Goal: Information Seeking & Learning: Learn about a topic

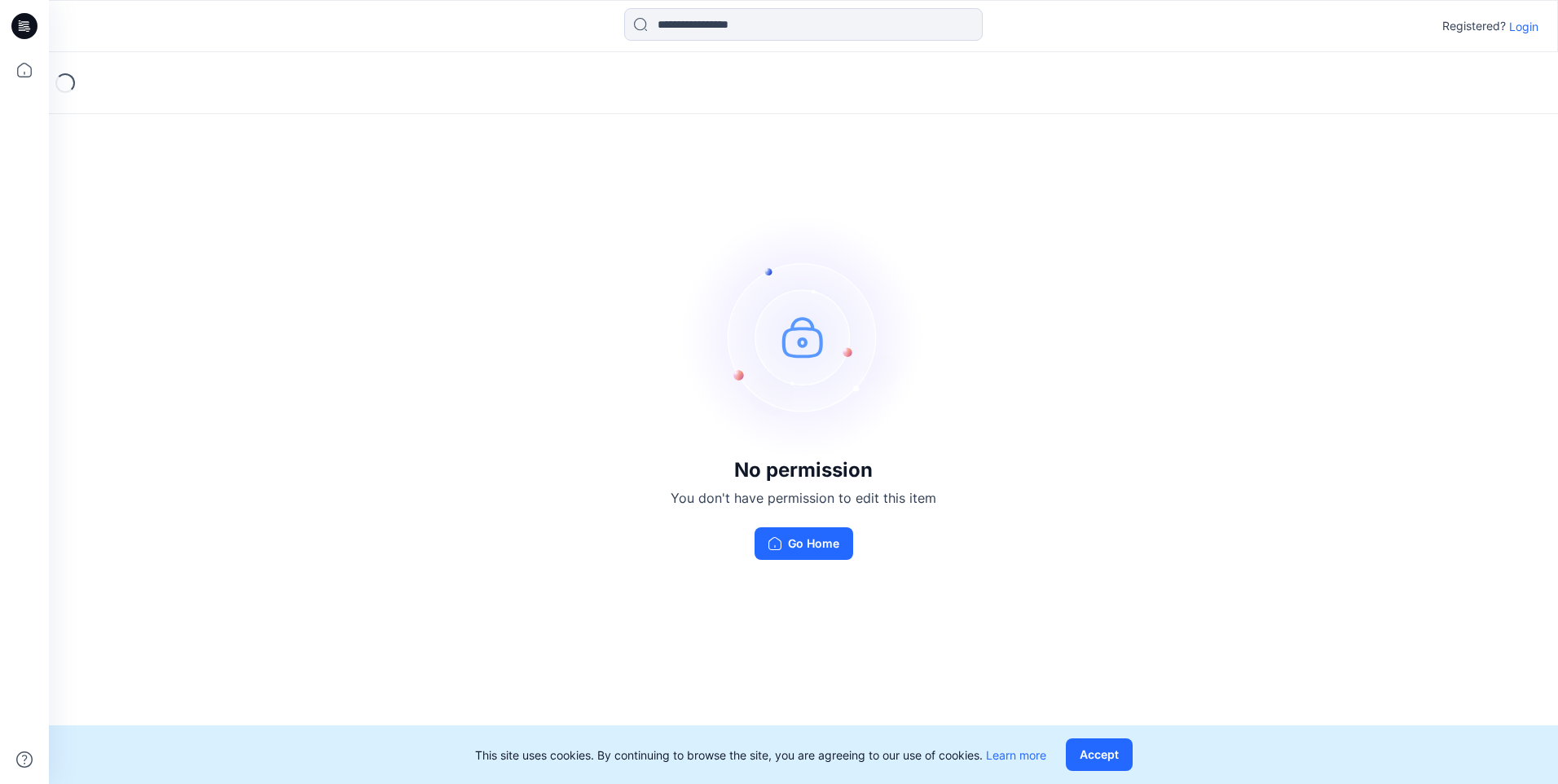
click at [1532, 24] on p "Login" at bounding box center [1523, 26] width 29 height 17
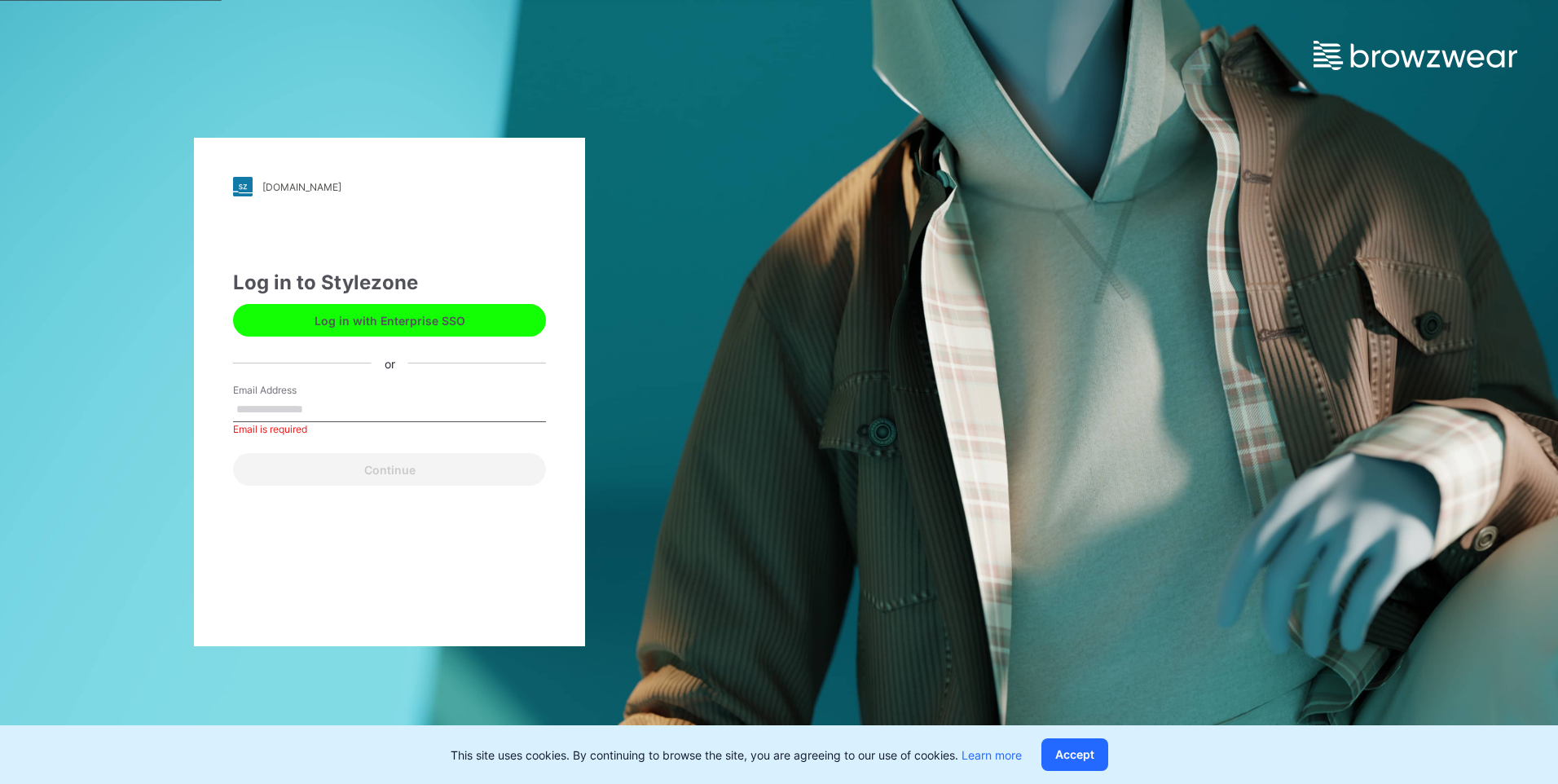
click at [309, 410] on input "Email Address" at bounding box center [390, 410] width 313 height 24
paste input "**********"
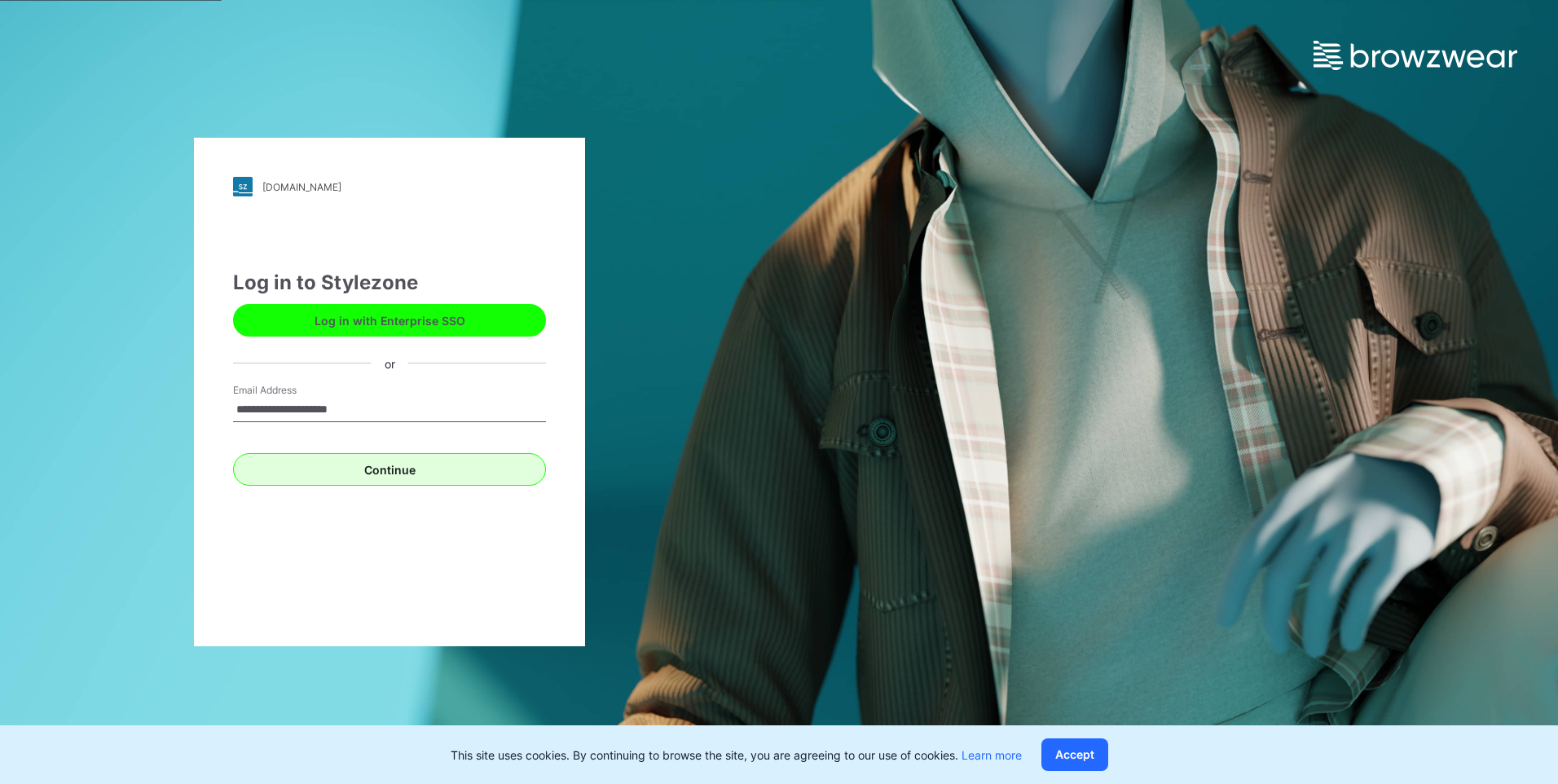
type input "**********"
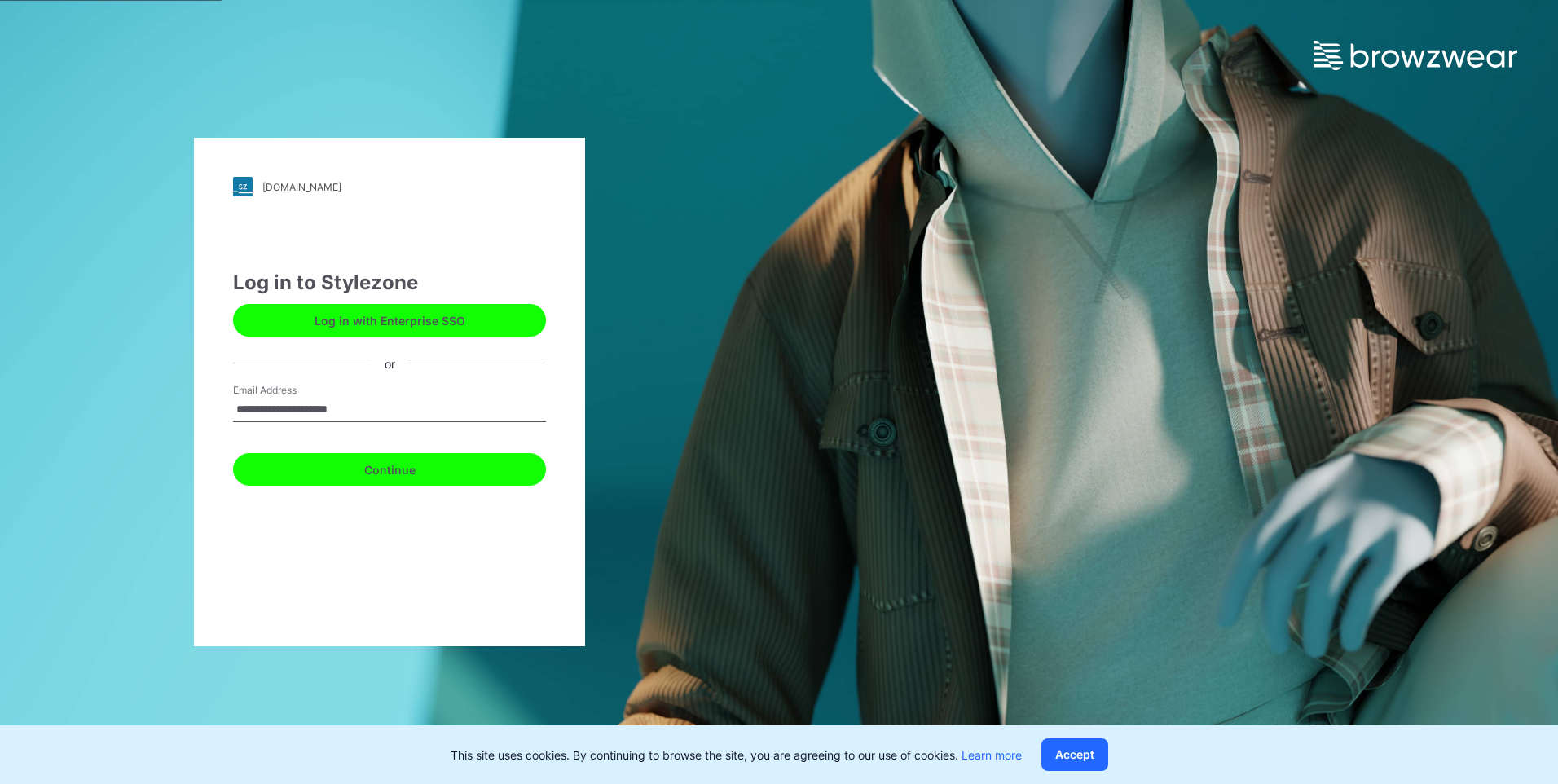
click at [373, 470] on button "Continue" at bounding box center [390, 469] width 313 height 33
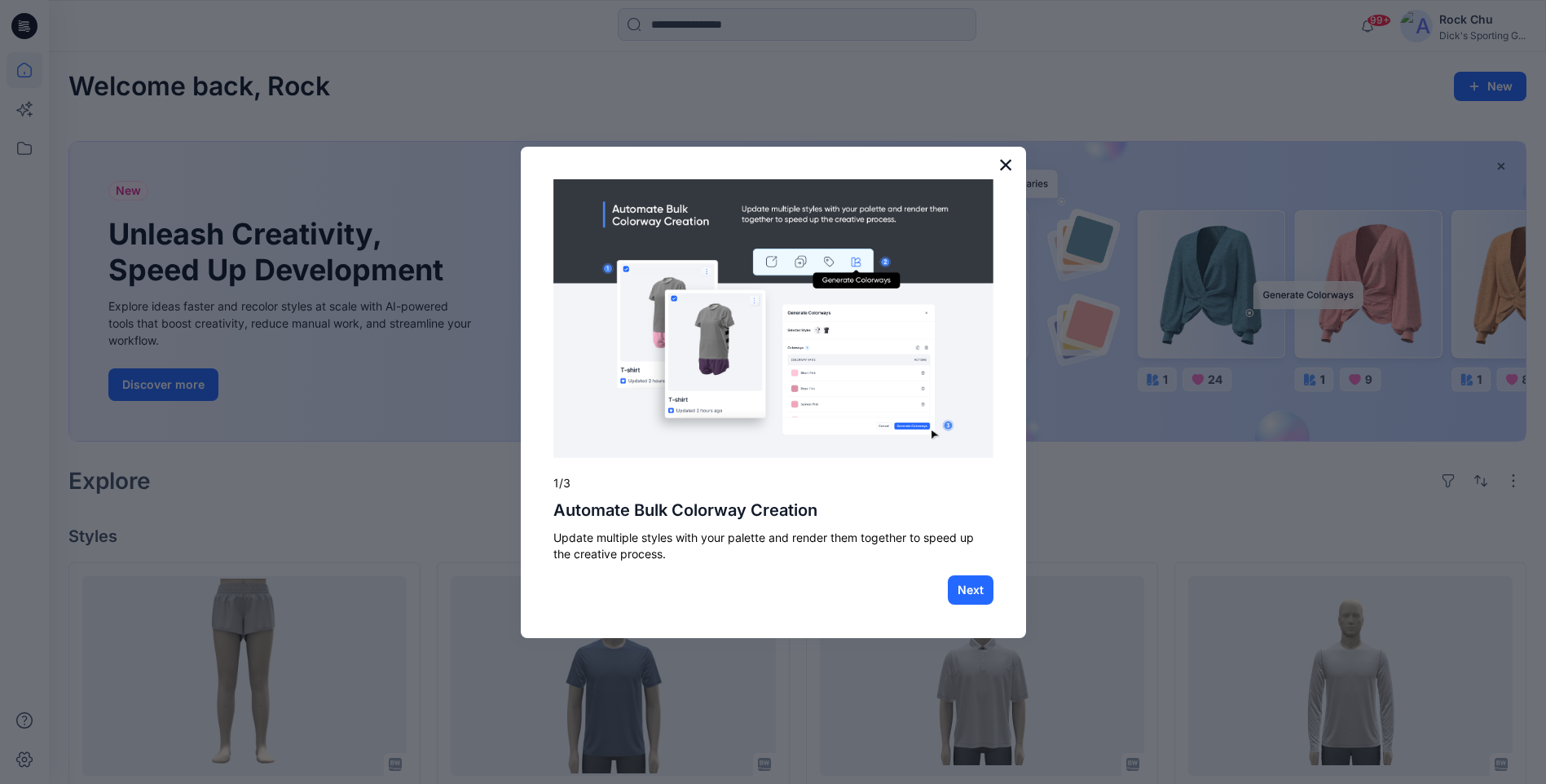
click at [1005, 163] on button "×" at bounding box center [1006, 165] width 15 height 26
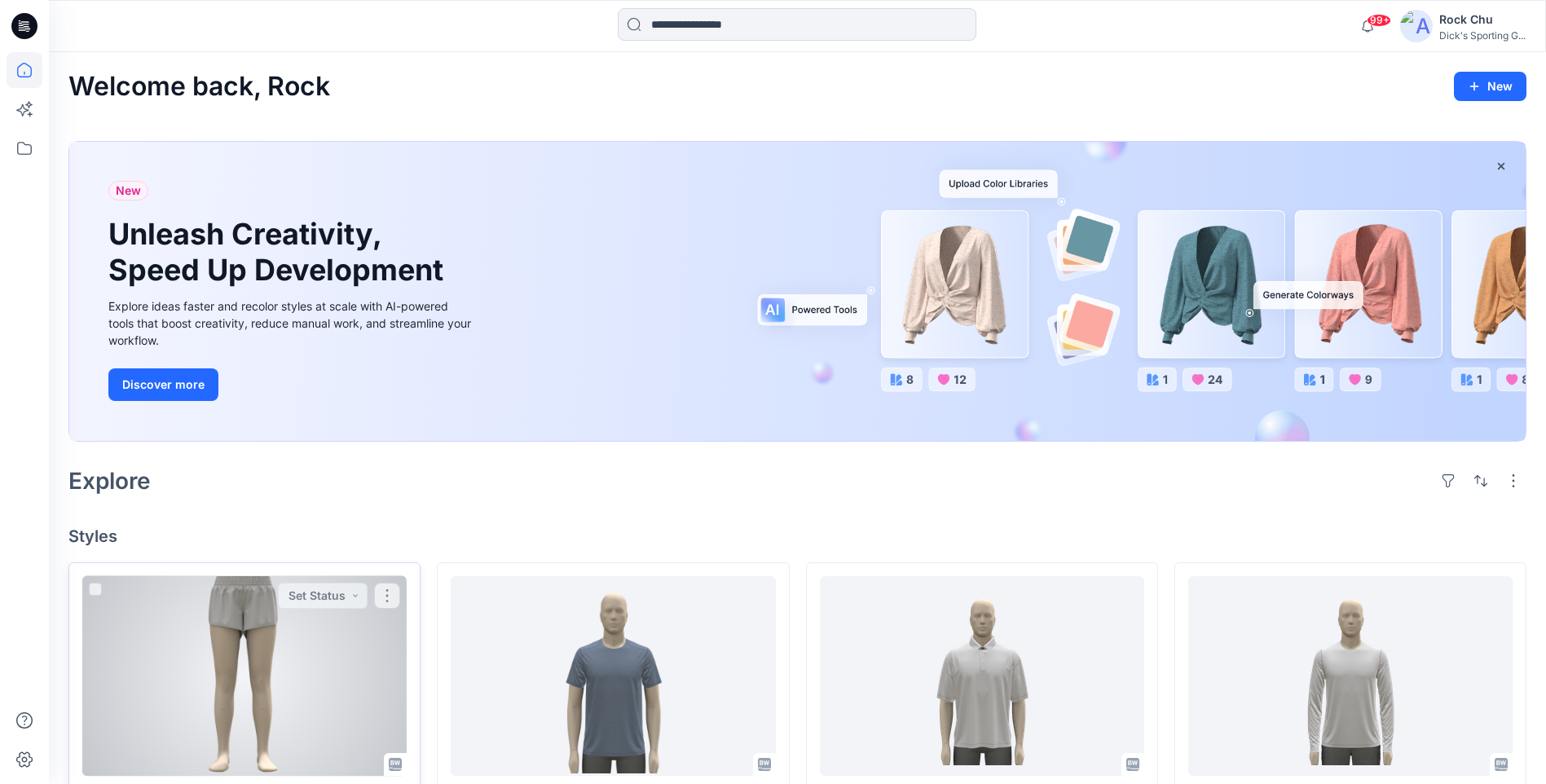
scroll to position [489, 0]
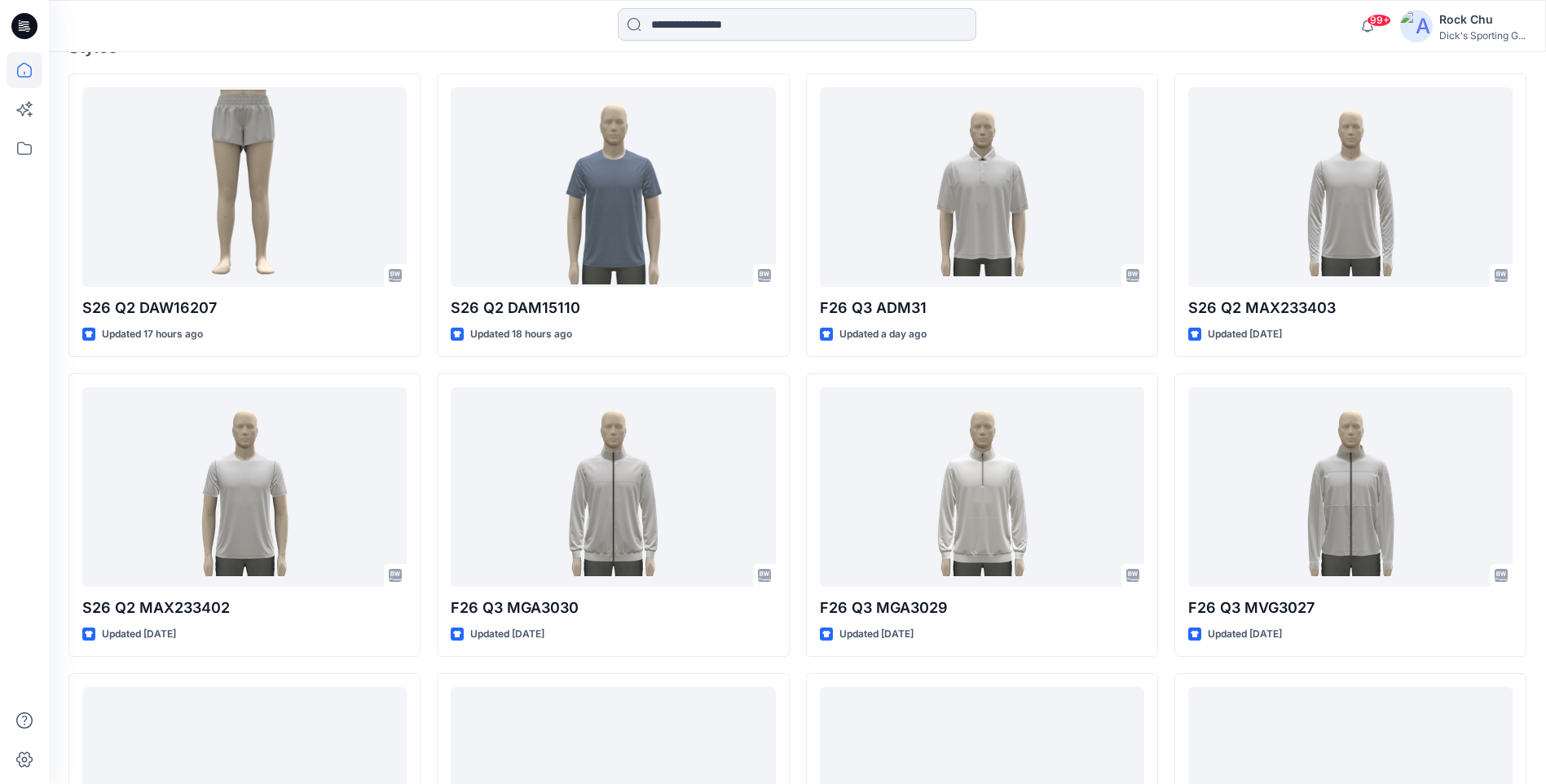
click at [704, 23] on input at bounding box center [797, 24] width 359 height 33
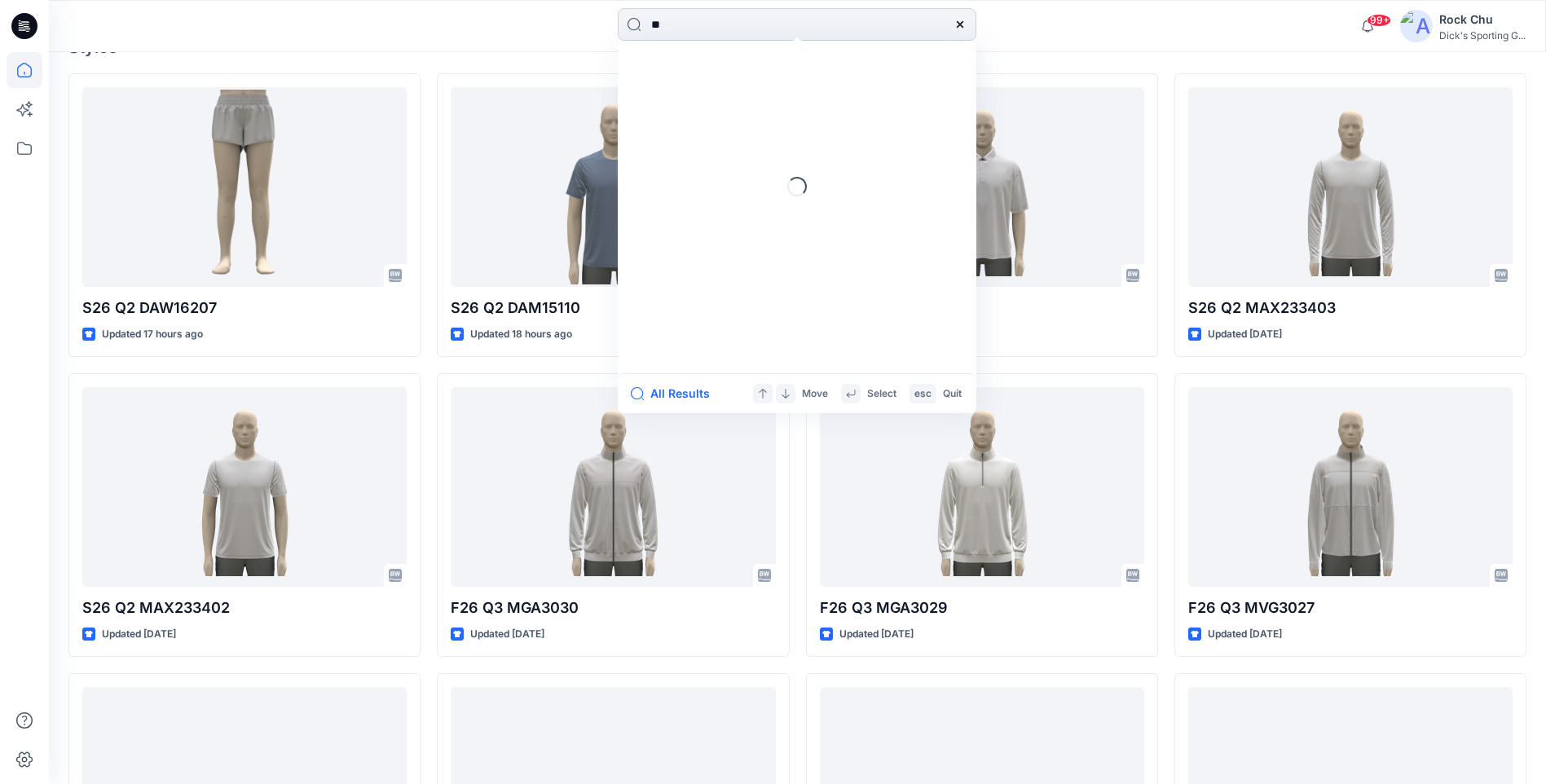
type input "*"
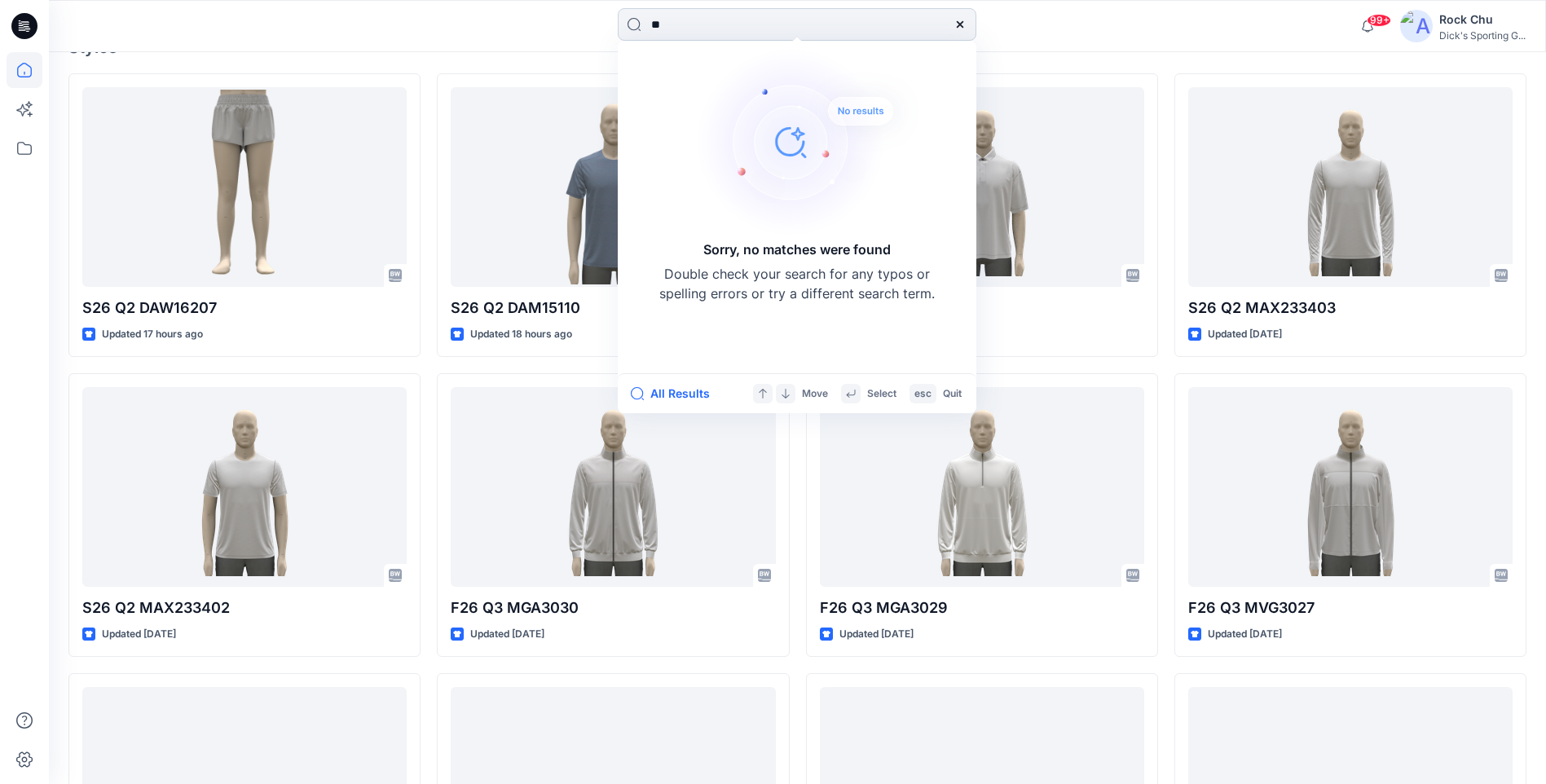
type input "*"
type input "*****"
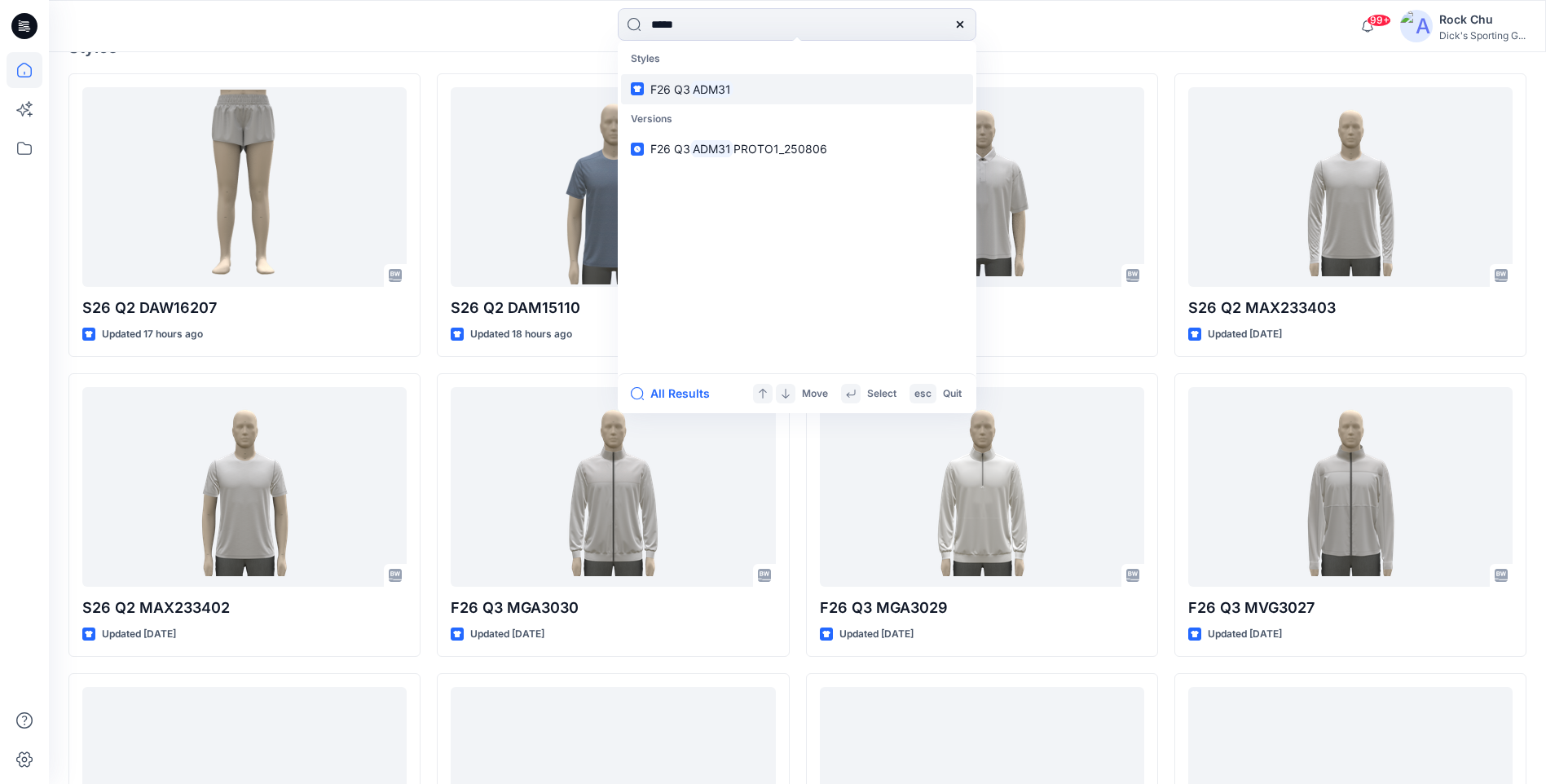
click at [740, 90] on link "F26 Q3 ADM31" at bounding box center [796, 89] width 352 height 30
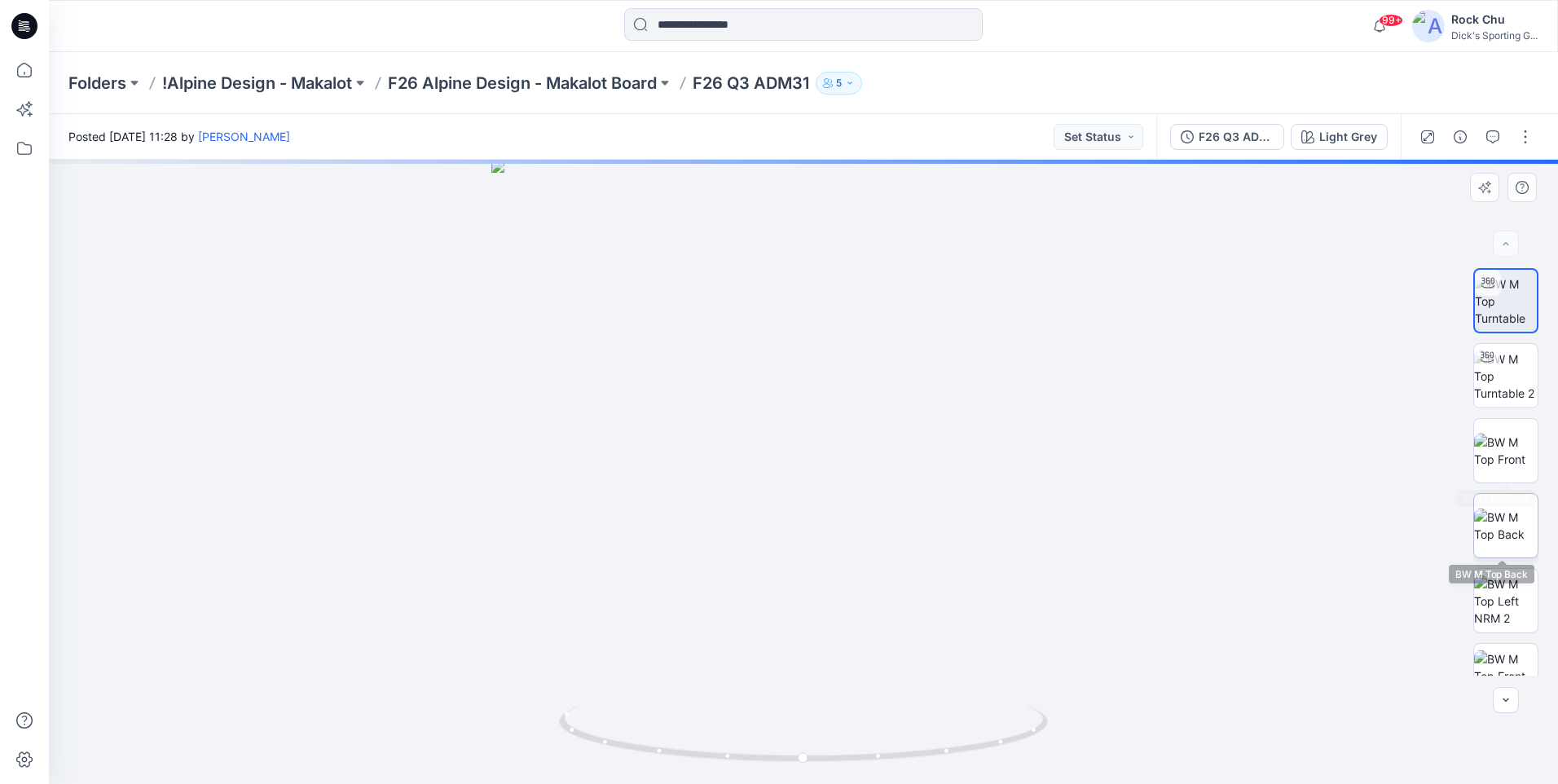
click at [1489, 511] on img at bounding box center [1506, 525] width 64 height 34
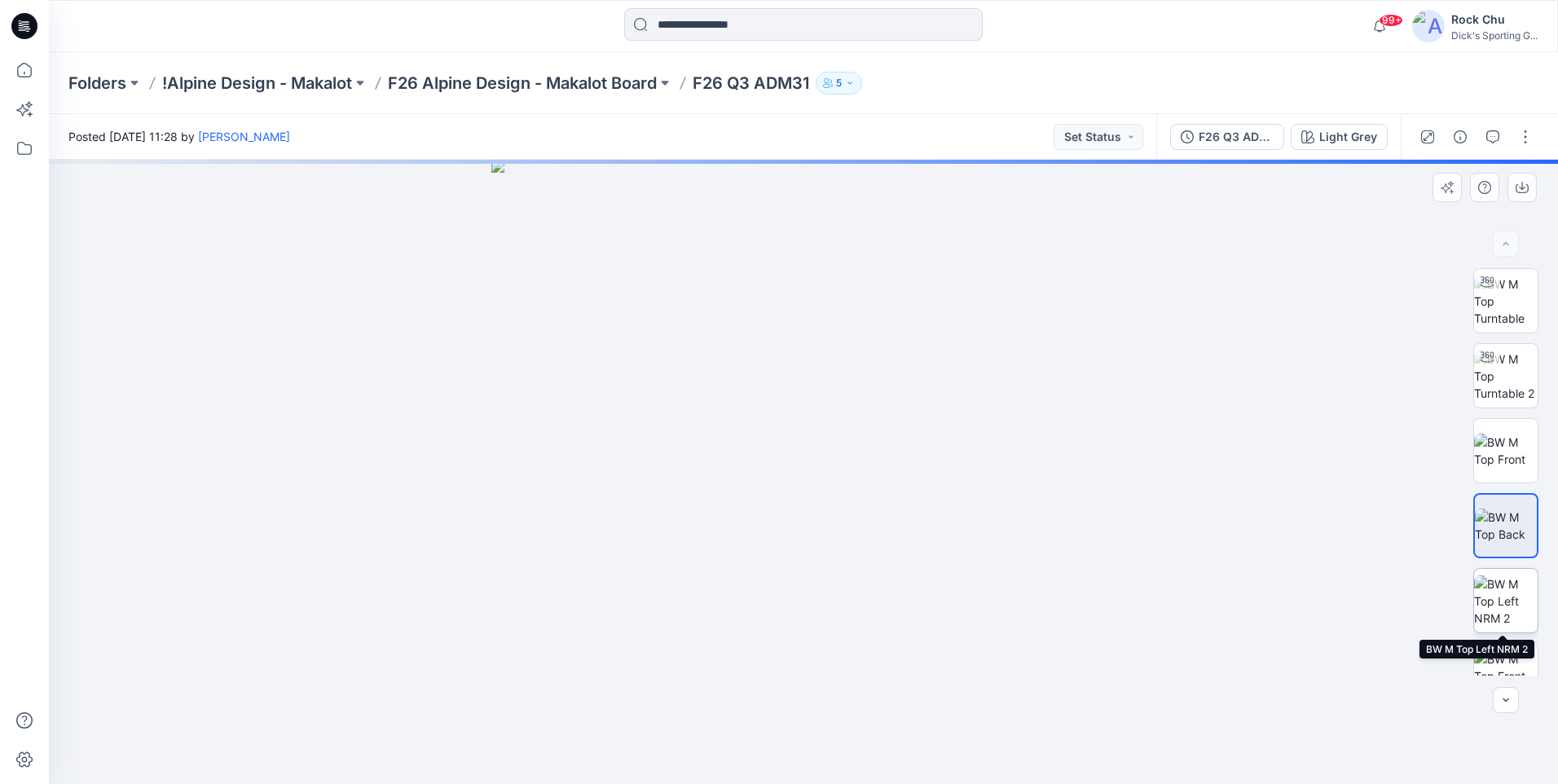
click at [1493, 604] on img at bounding box center [1506, 600] width 64 height 51
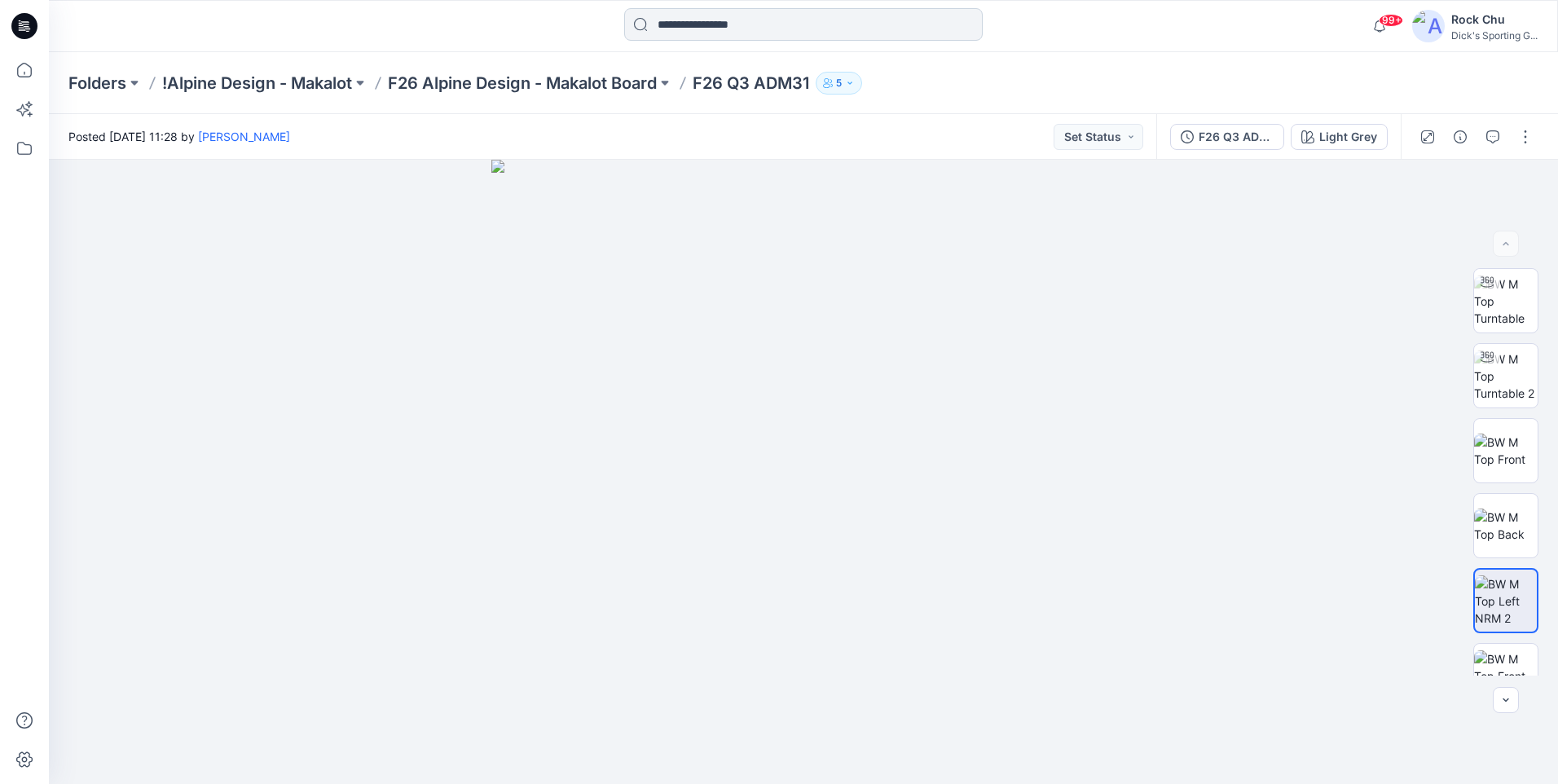
click at [808, 29] on input at bounding box center [803, 24] width 358 height 33
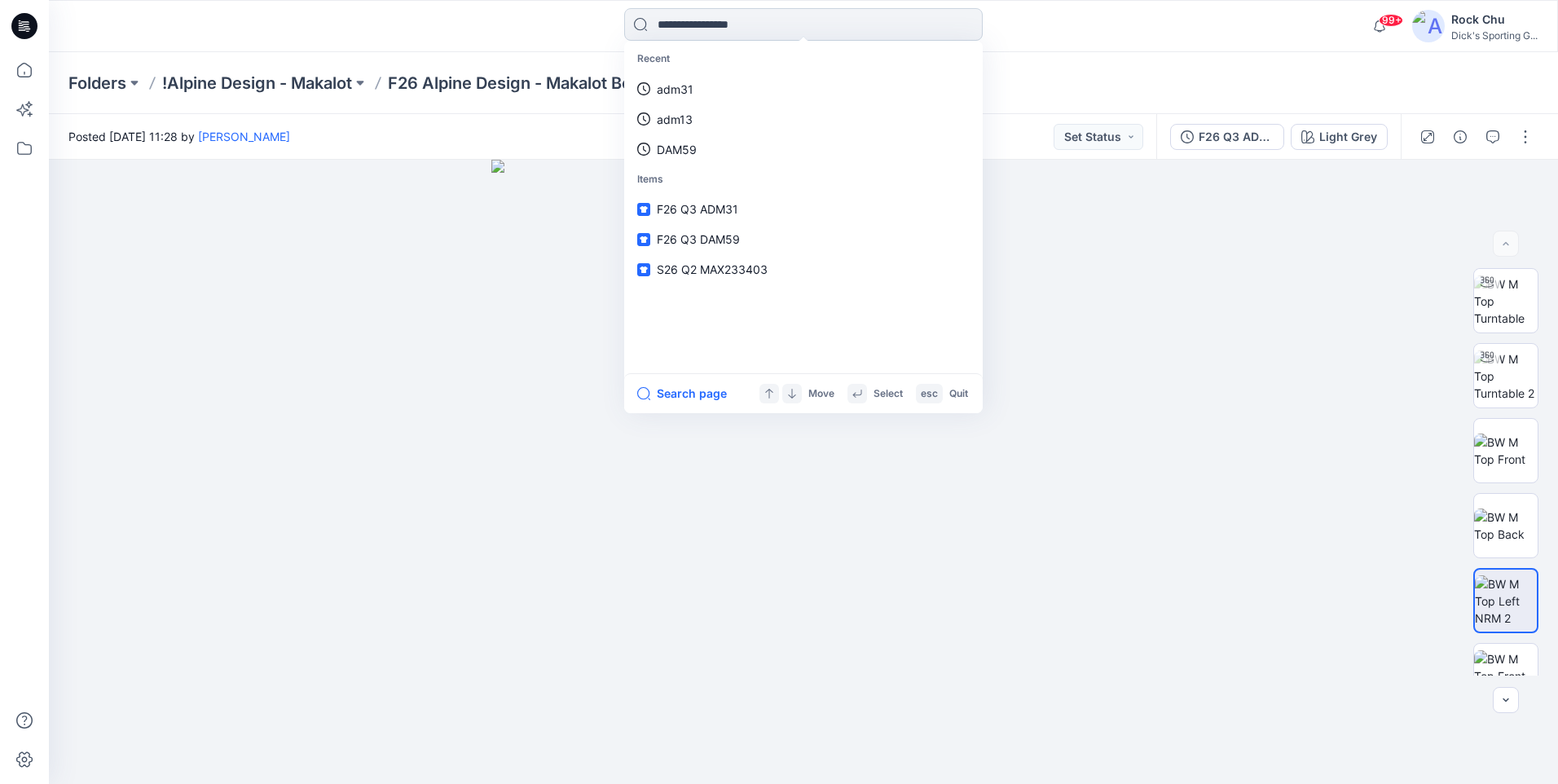
click at [780, 19] on input at bounding box center [803, 24] width 358 height 33
click at [728, 200] on link "F26 Q3 ADM31" at bounding box center [803, 209] width 352 height 30
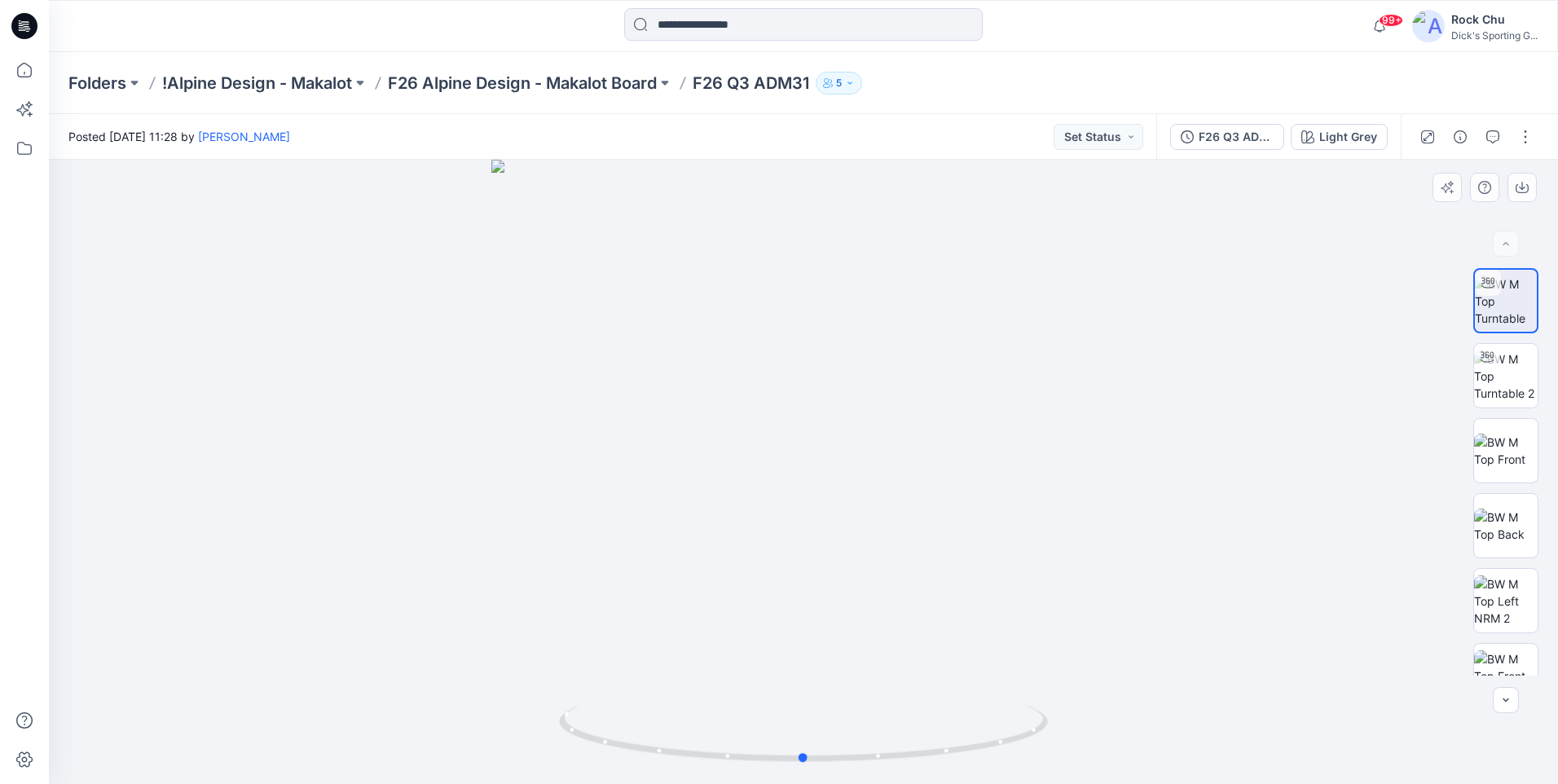
click at [1515, 713] on div at bounding box center [803, 471] width 1508 height 624
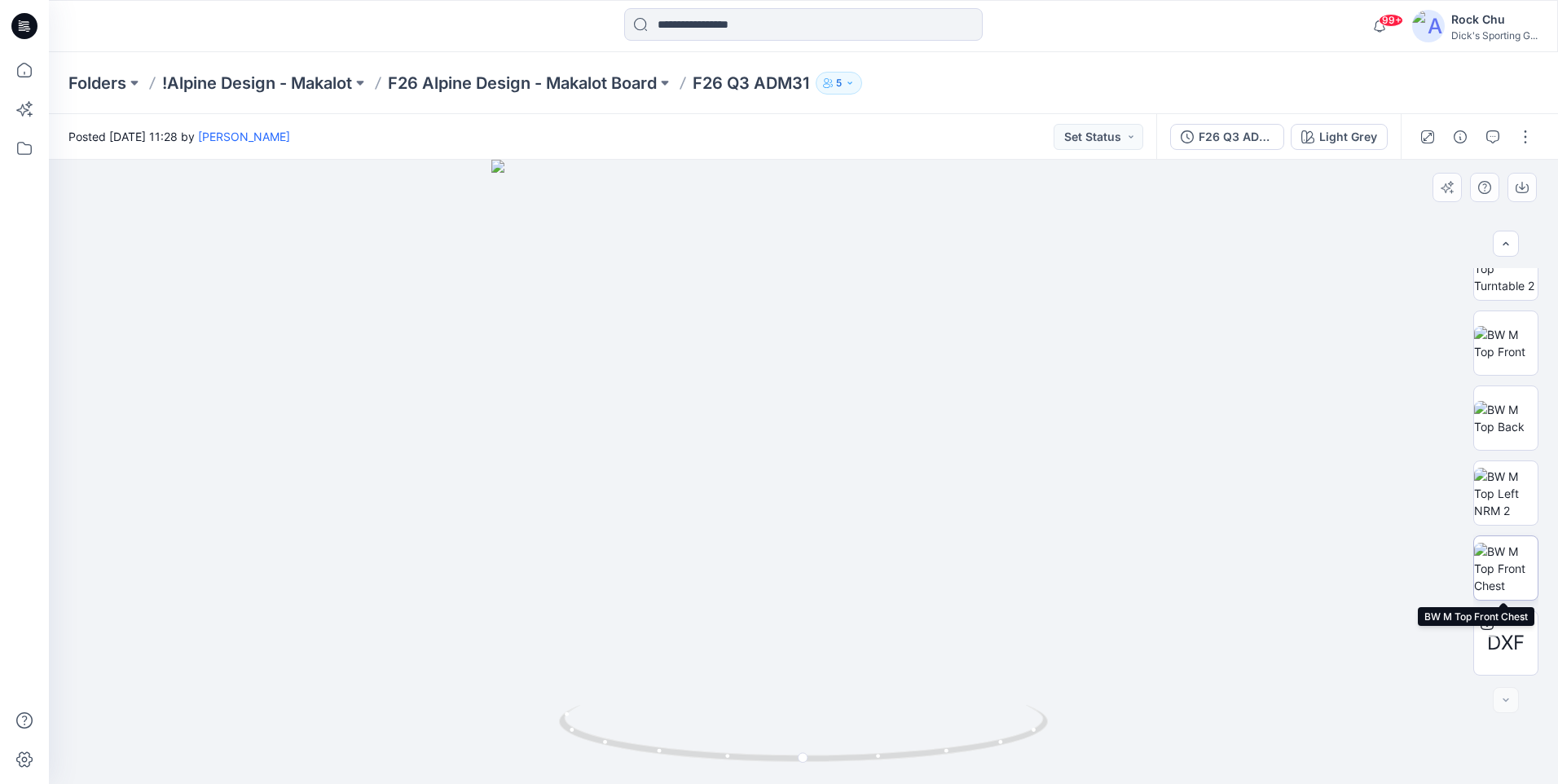
click at [1503, 567] on img at bounding box center [1506, 567] width 64 height 51
click at [1507, 483] on img at bounding box center [1506, 493] width 64 height 51
click at [1505, 419] on img at bounding box center [1506, 417] width 64 height 34
click at [1494, 359] on img at bounding box center [1506, 342] width 64 height 34
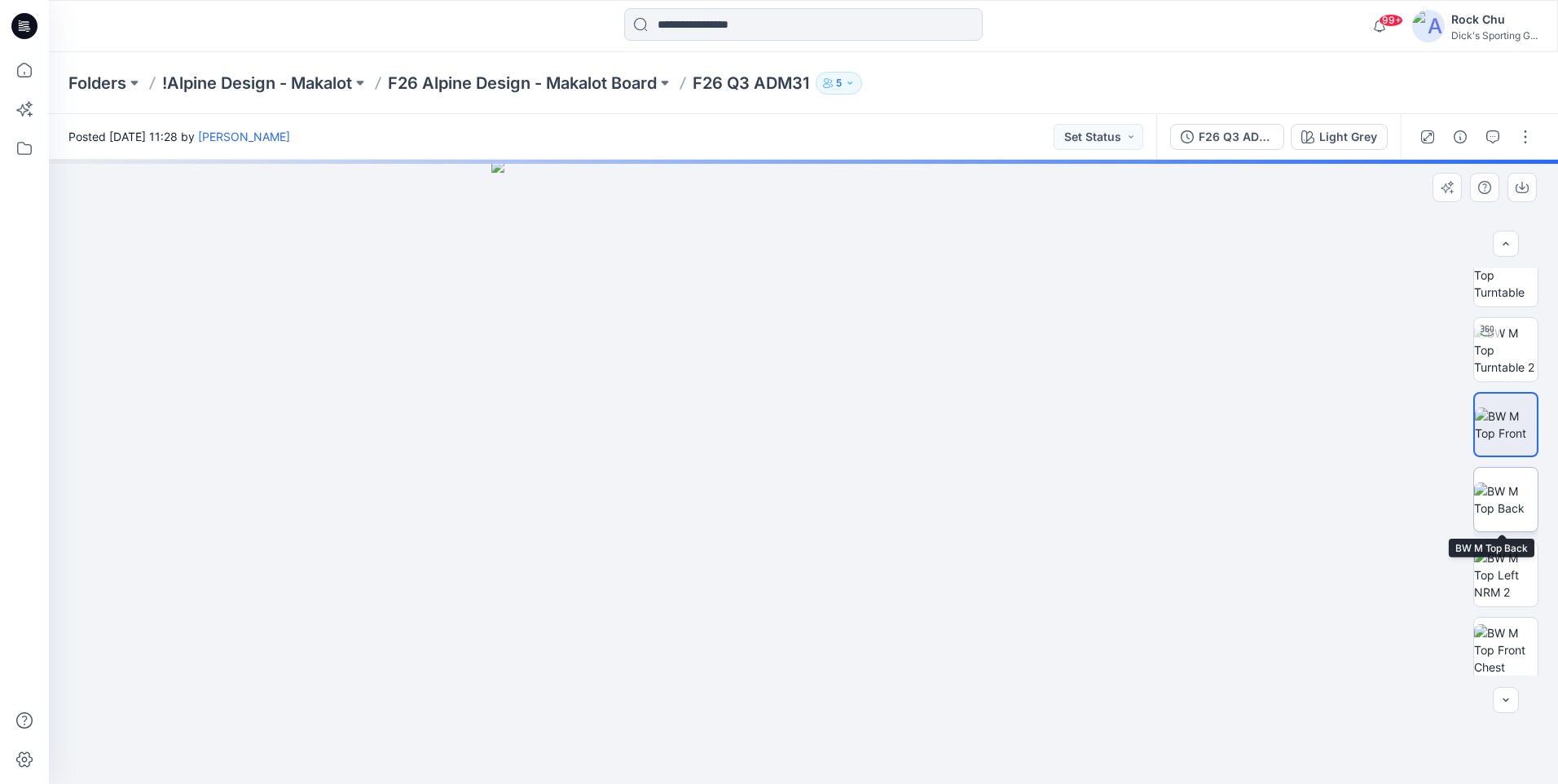
scroll to position [0, 0]
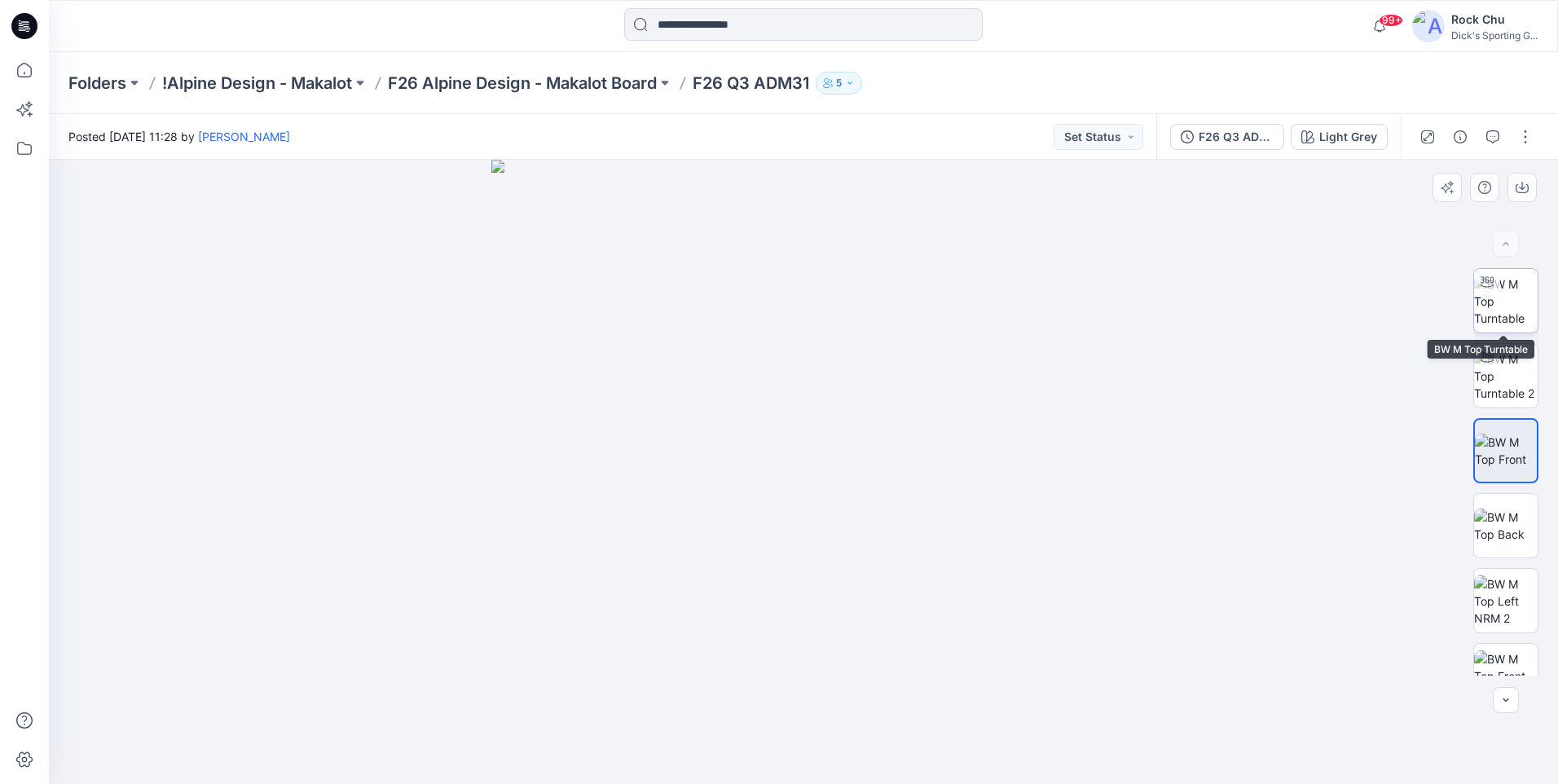
click at [1502, 312] on img at bounding box center [1506, 301] width 64 height 51
drag, startPoint x: 856, startPoint y: 454, endPoint x: 1044, endPoint y: 455, distance: 188.0
click at [1044, 455] on div at bounding box center [803, 471] width 1508 height 624
drag, startPoint x: 763, startPoint y: 463, endPoint x: 978, endPoint y: 473, distance: 215.2
click at [978, 473] on div at bounding box center [803, 471] width 1508 height 624
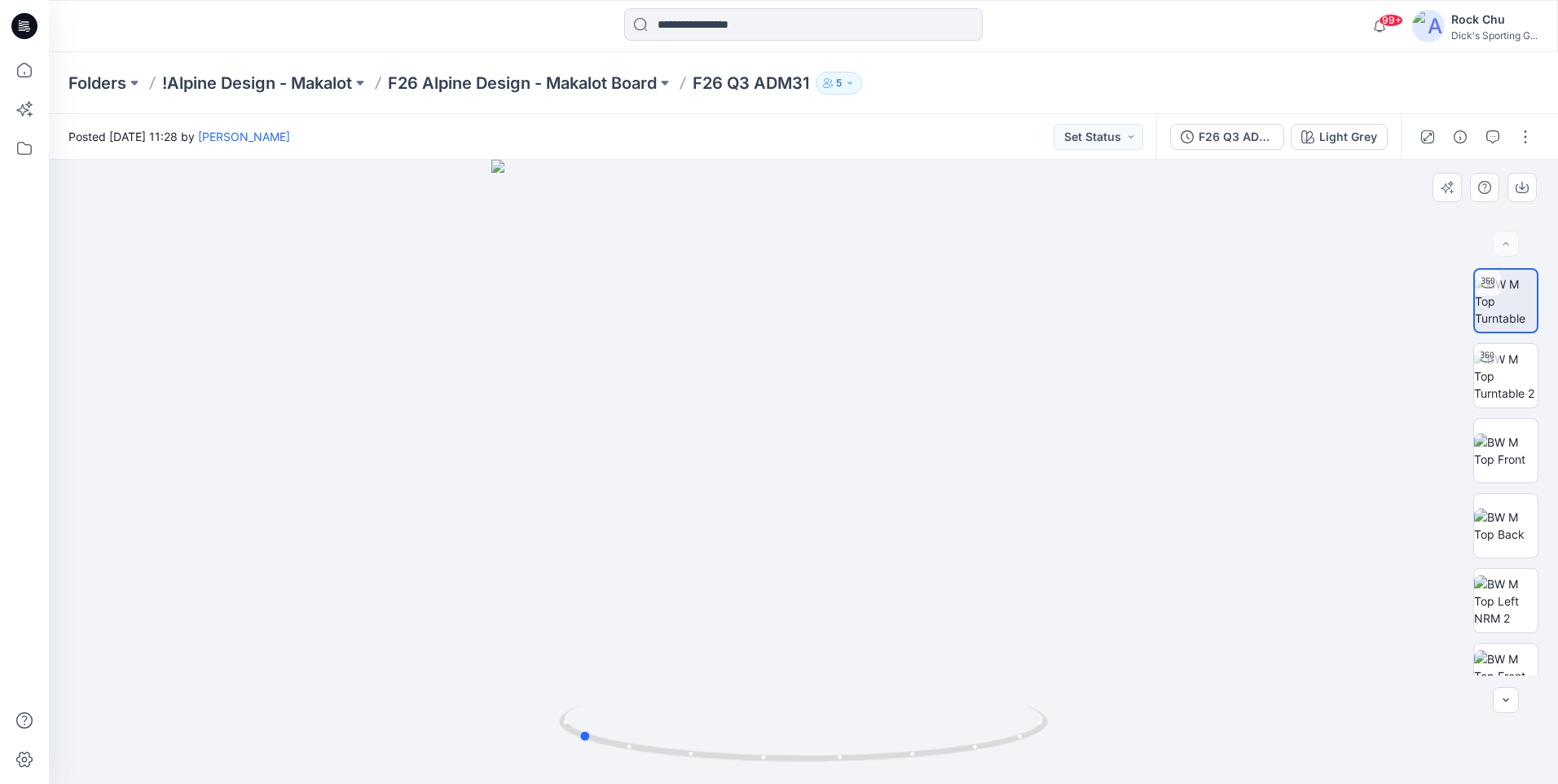
drag, startPoint x: 951, startPoint y: 483, endPoint x: 744, endPoint y: 463, distance: 208.0
click at [744, 463] on div at bounding box center [803, 471] width 1508 height 624
click at [1474, 520] on img at bounding box center [1506, 525] width 64 height 34
drag, startPoint x: 975, startPoint y: 507, endPoint x: 1017, endPoint y: 506, distance: 42.0
click at [1022, 506] on img at bounding box center [803, 471] width 624 height 624
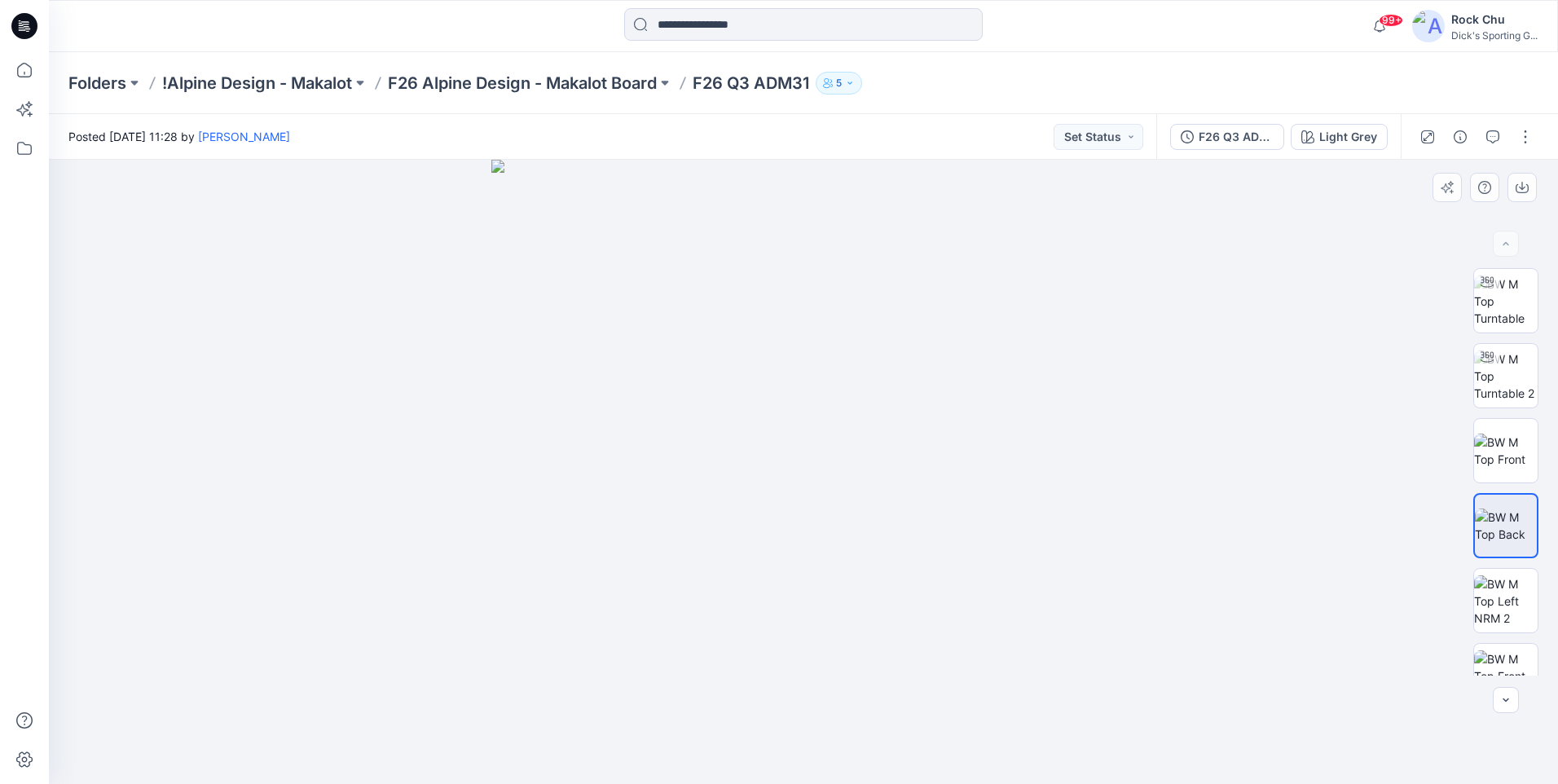
drag, startPoint x: 885, startPoint y: 507, endPoint x: 984, endPoint y: 509, distance: 99.0
click at [984, 509] on img at bounding box center [803, 471] width 624 height 624
click at [1514, 396] on img at bounding box center [1506, 375] width 64 height 51
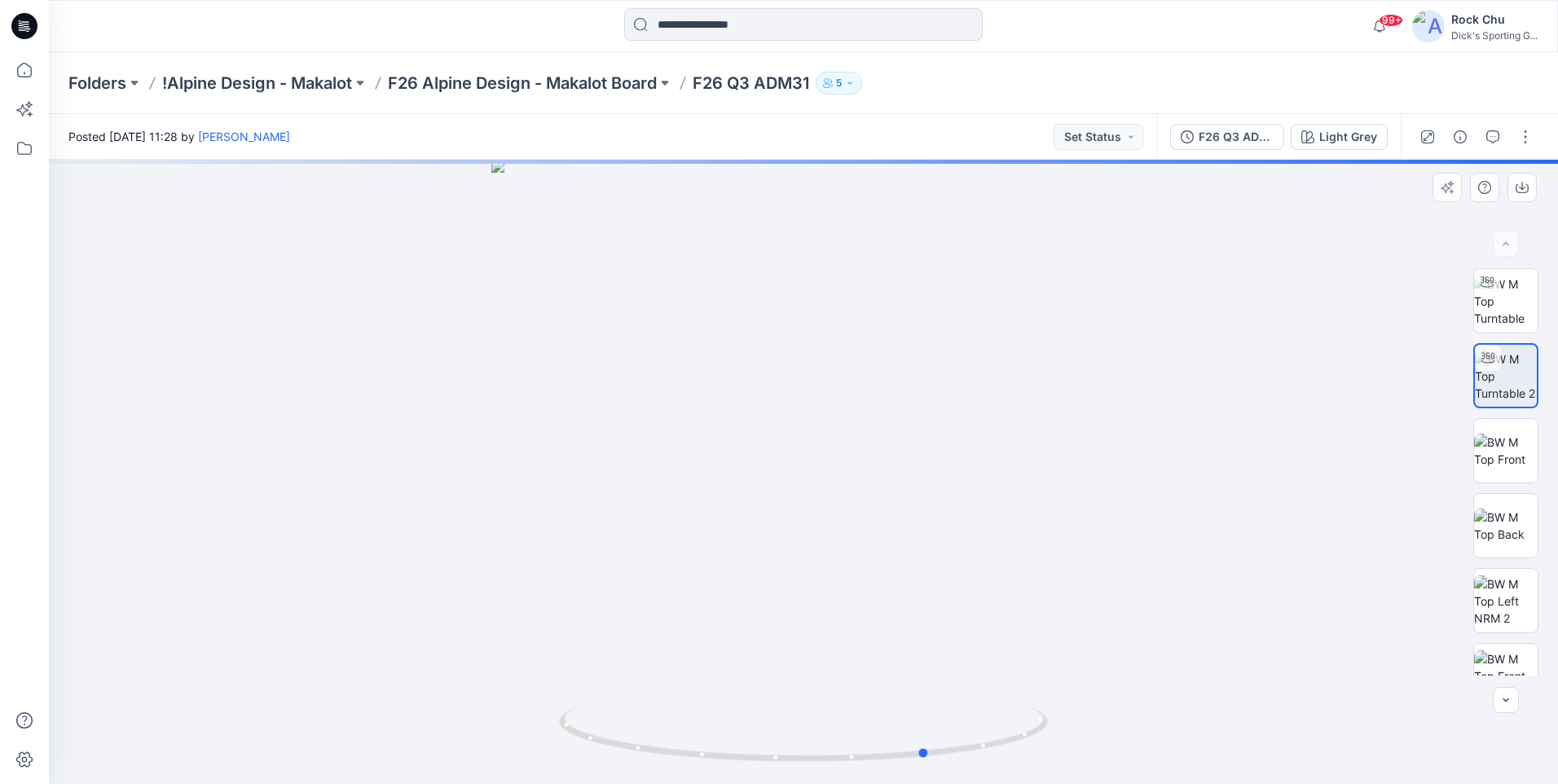
drag, startPoint x: 757, startPoint y: 541, endPoint x: 881, endPoint y: 545, distance: 124.1
click at [881, 545] on div at bounding box center [803, 471] width 1508 height 624
drag, startPoint x: 934, startPoint y: 540, endPoint x: 800, endPoint y: 530, distance: 134.4
click at [800, 530] on div at bounding box center [803, 471] width 1508 height 624
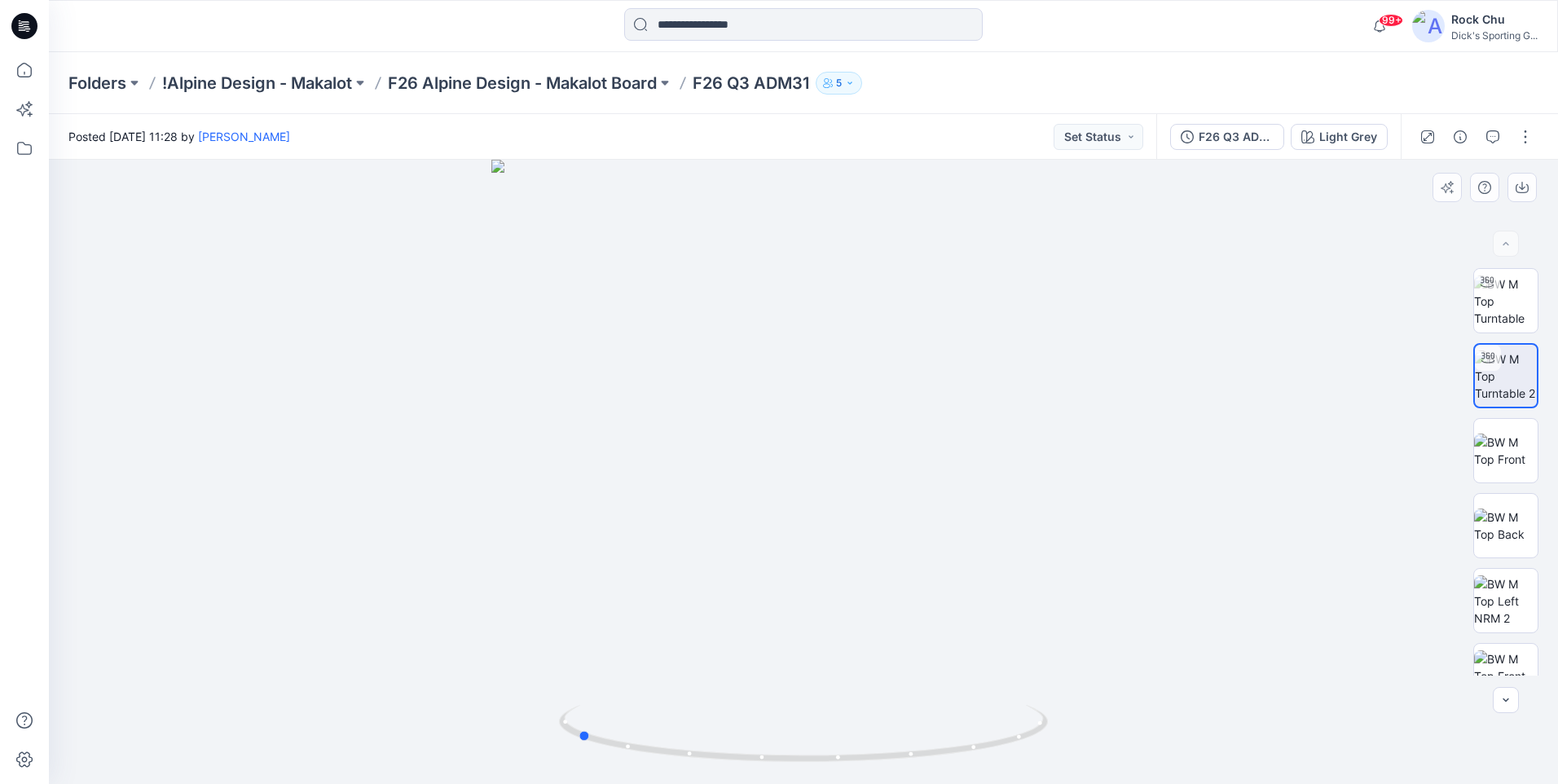
drag, startPoint x: 912, startPoint y: 515, endPoint x: 695, endPoint y: 510, distance: 217.1
click at [695, 510] on div at bounding box center [803, 471] width 1508 height 624
